Goal: Task Accomplishment & Management: Manage account settings

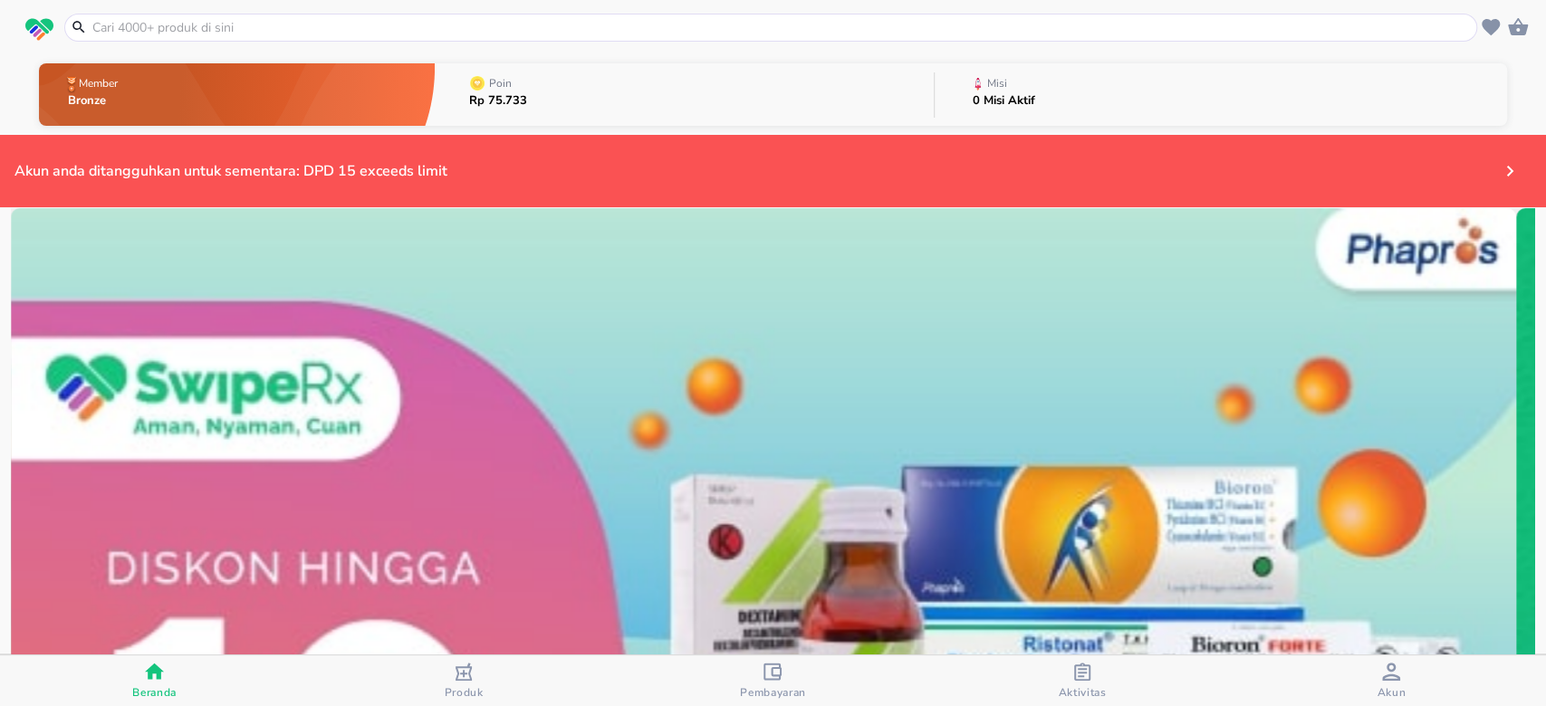
drag, startPoint x: 774, startPoint y: 670, endPoint x: 782, endPoint y: 644, distance: 27.5
click at [779, 650] on div "Member Bronze Poin Rp 75.733 Misi 0 Misi Aktif Akun anda ditangguhkan untuk sem…" at bounding box center [773, 353] width 1546 height 706
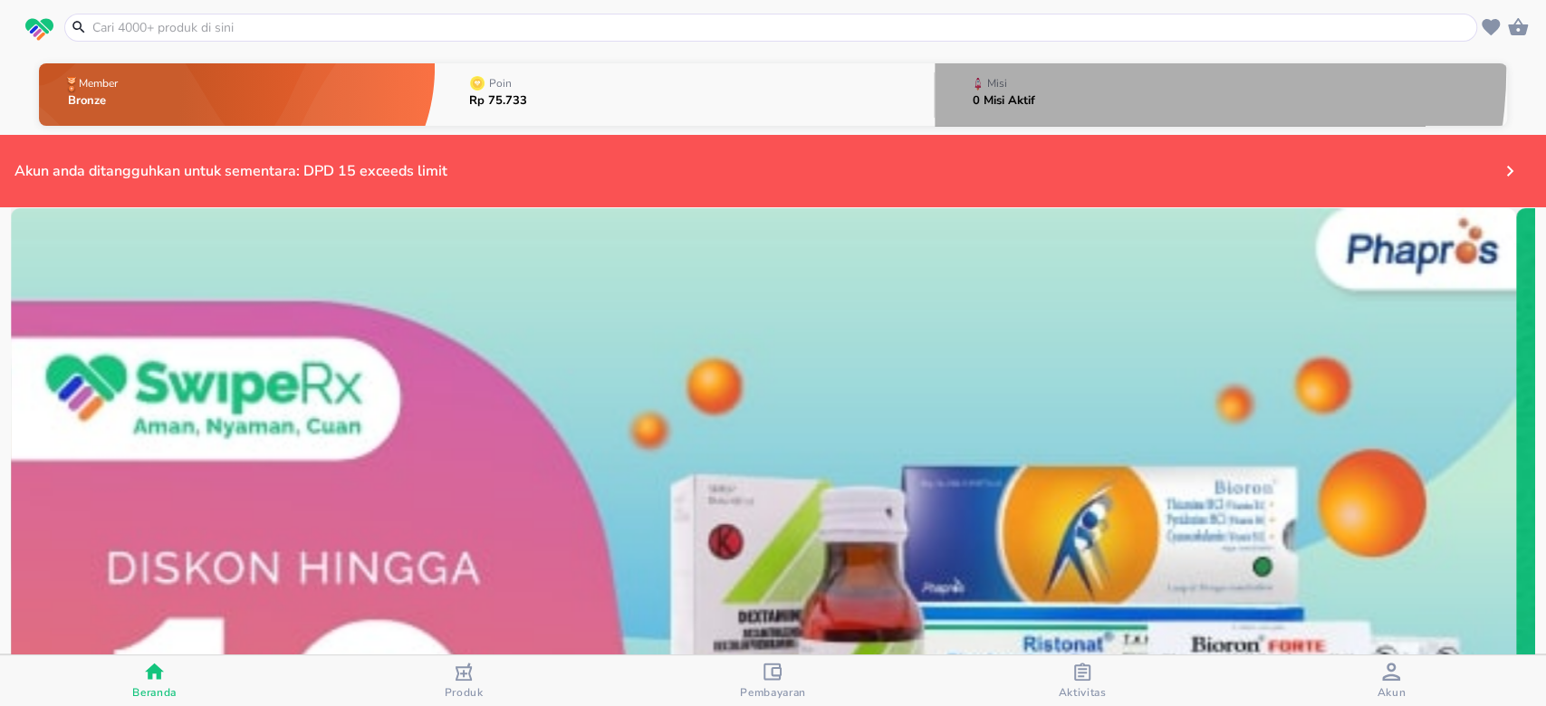
click at [1070, 68] on button "Misi 0 Misi Aktif" at bounding box center [1221, 95] width 572 height 72
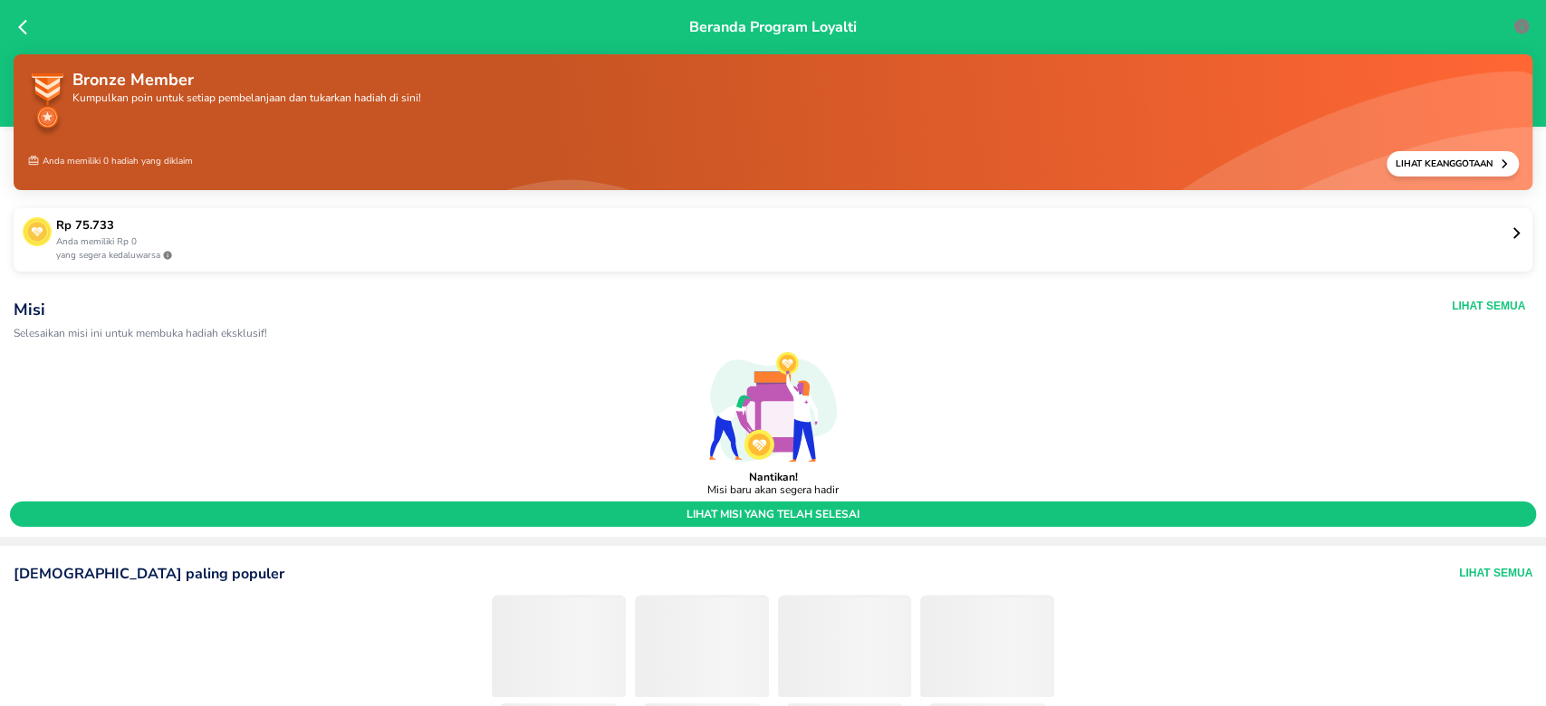
click at [209, 232] on p "Rp 75.733" at bounding box center [782, 226] width 1453 height 18
